Goal: Complete application form

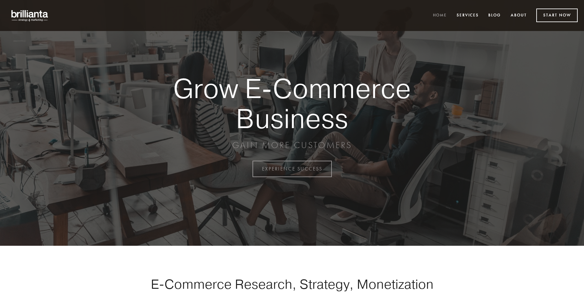
scroll to position [1656, 0]
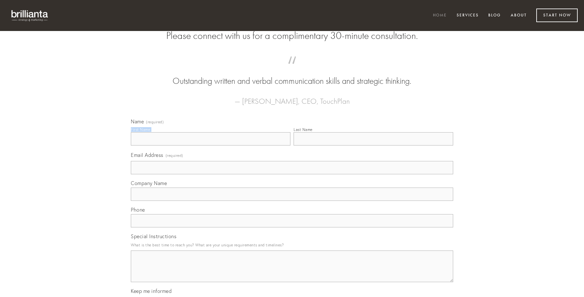
type input "[PERSON_NAME]"
click at [373, 145] on input "Last Name" at bounding box center [373, 138] width 160 height 13
type input "[PERSON_NAME]"
click at [292, 174] on input "Email Address (required)" at bounding box center [292, 167] width 322 height 13
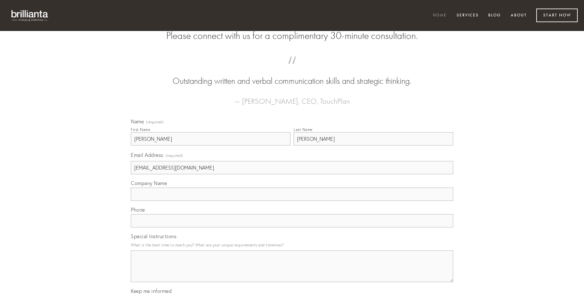
type input "[EMAIL_ADDRESS][DOMAIN_NAME]"
click at [292, 201] on input "Company Name" at bounding box center [292, 193] width 322 height 13
type input "iusto"
click at [292, 227] on input "text" at bounding box center [292, 220] width 322 height 13
click at [292, 272] on textarea "Special Instructions" at bounding box center [292, 266] width 322 height 32
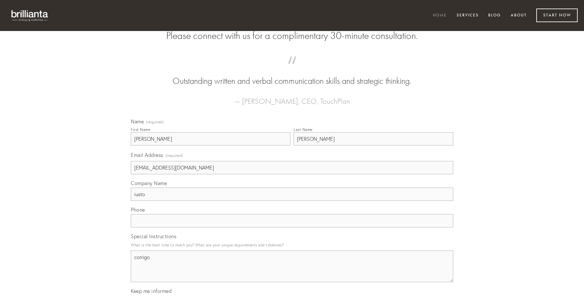
type textarea "corrigo"
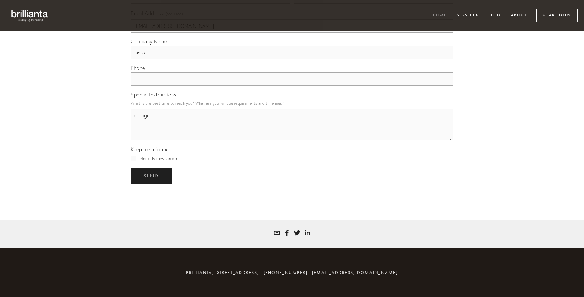
click at [152, 175] on span "send" at bounding box center [150, 176] width 15 height 6
